Goal: Register for event/course

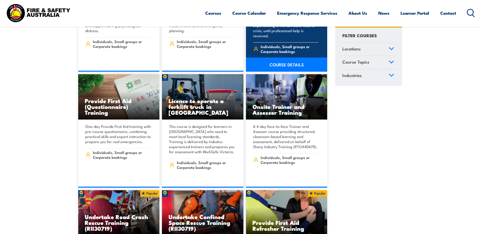
scroll to position [228, 0]
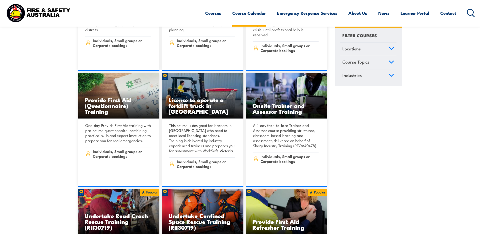
click at [251, 13] on link "Course Calendar" at bounding box center [249, 12] width 34 height 13
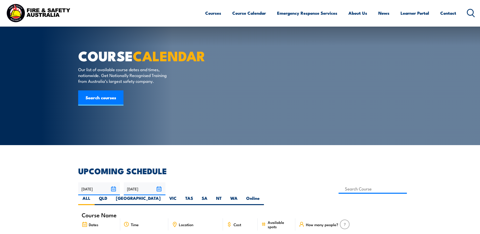
click at [212, 195] on label "SA" at bounding box center [204, 200] width 14 height 10
click at [211, 195] on input "SA" at bounding box center [208, 196] width 3 height 3
radio input "true"
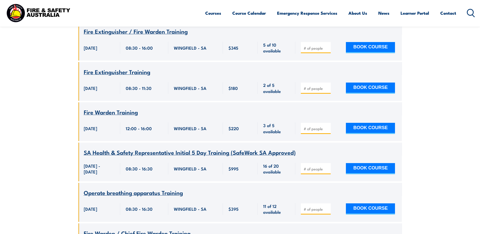
scroll to position [1255, 0]
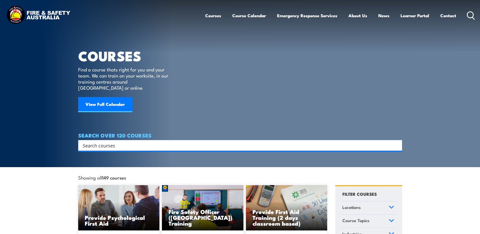
click at [95, 141] on input "Search input" at bounding box center [237, 145] width 308 height 8
type input "confined space"
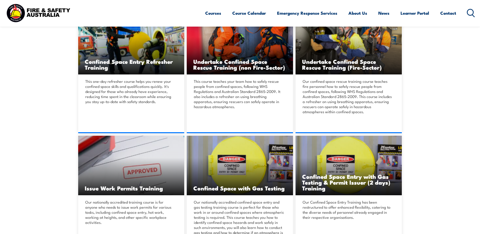
scroll to position [177, 0]
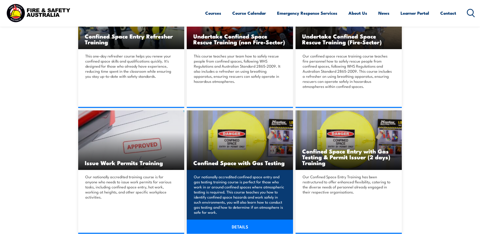
click at [239, 143] on img at bounding box center [240, 139] width 106 height 59
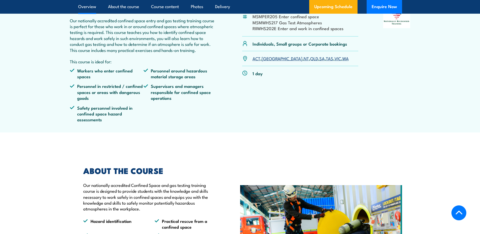
scroll to position [202, 0]
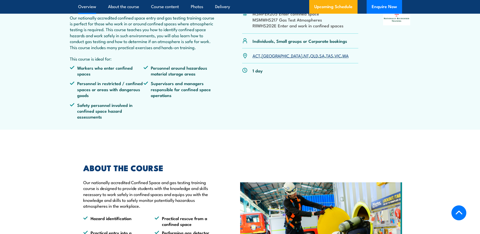
click at [319, 58] on link "SA" at bounding box center [321, 55] width 5 height 6
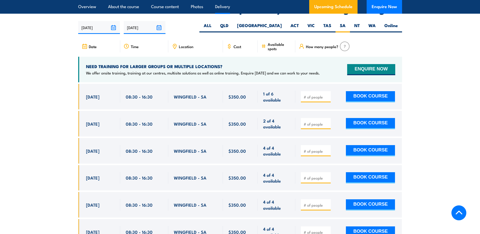
scroll to position [935, 0]
